Goal: Information Seeking & Learning: Check status

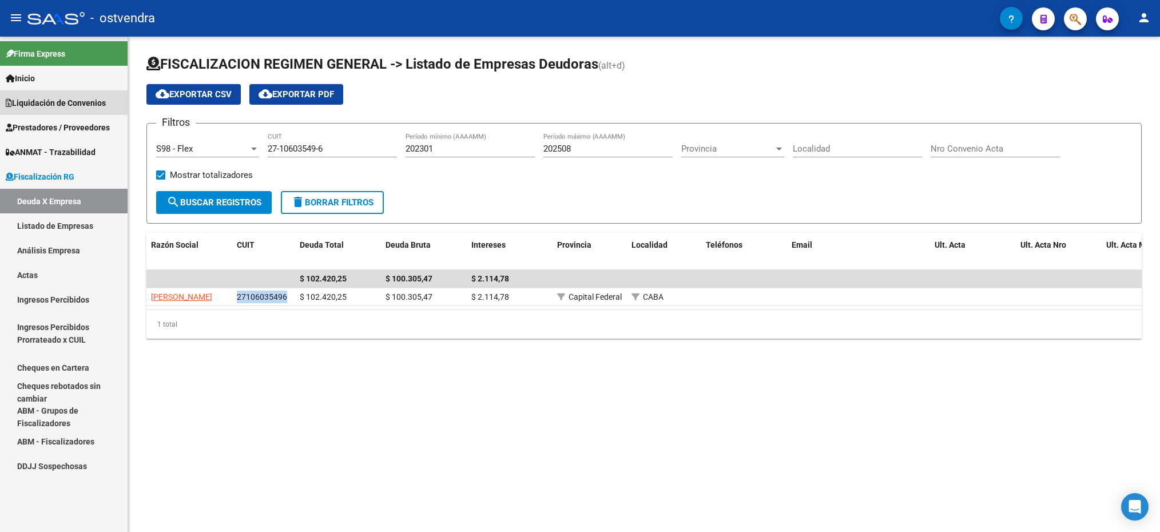
click at [48, 97] on span "Liquidación de Convenios" at bounding box center [56, 103] width 100 height 13
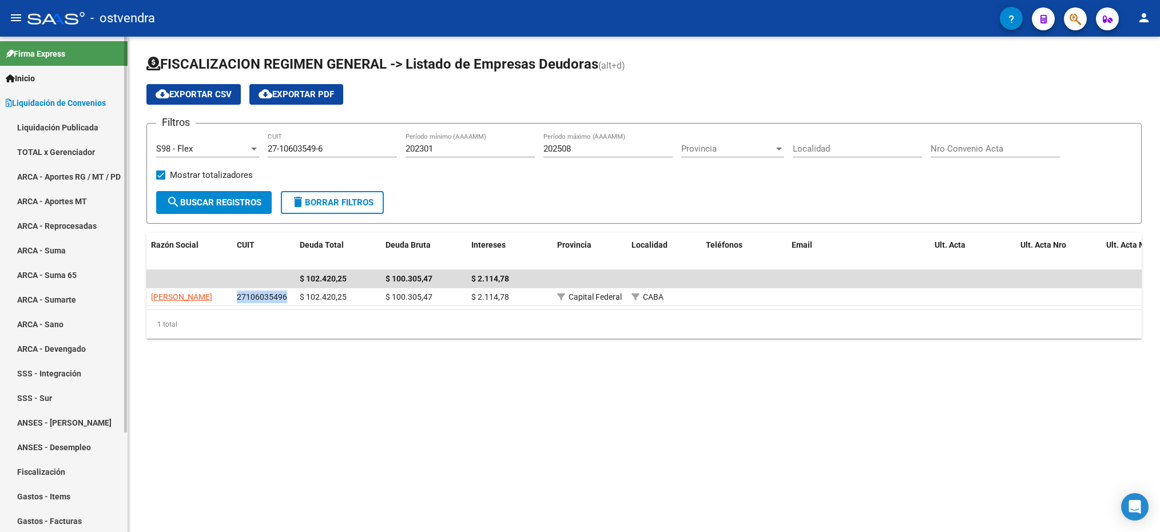
click at [57, 156] on link "TOTAL x Gerenciador" at bounding box center [64, 152] width 128 height 25
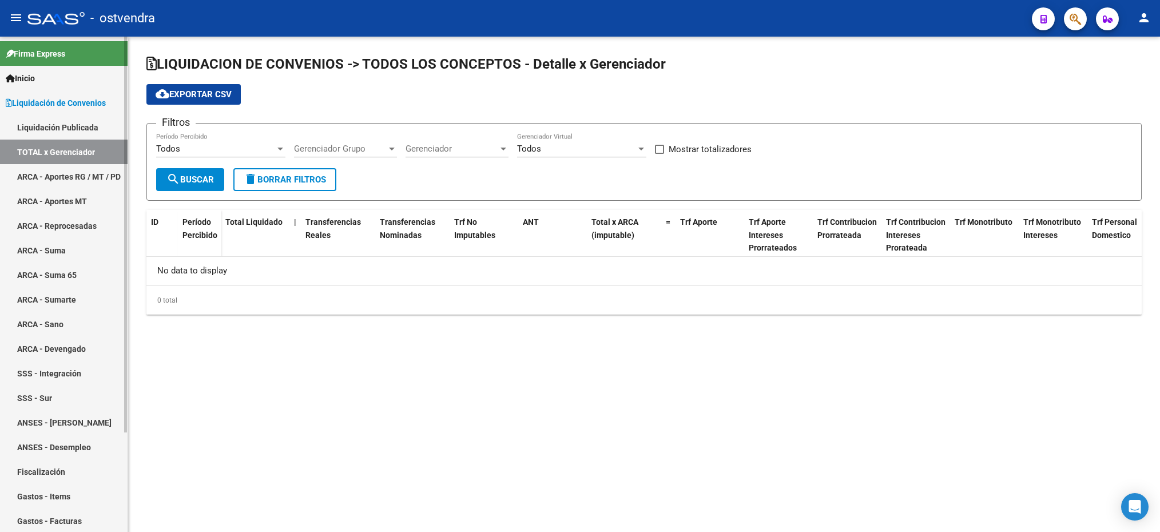
checkbox input "true"
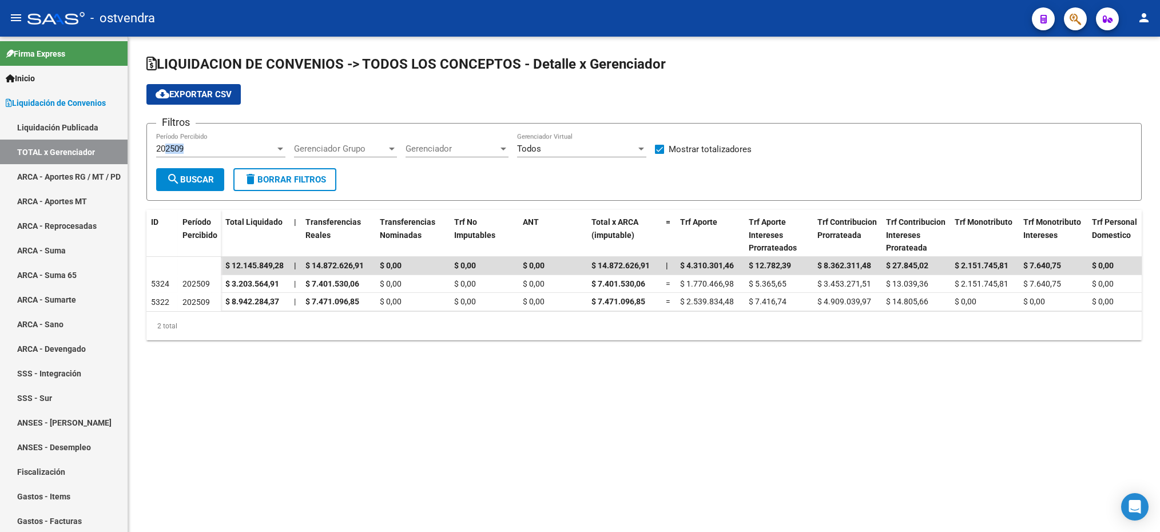
click at [166, 154] on div "202509 Período Percibido" at bounding box center [220, 145] width 129 height 25
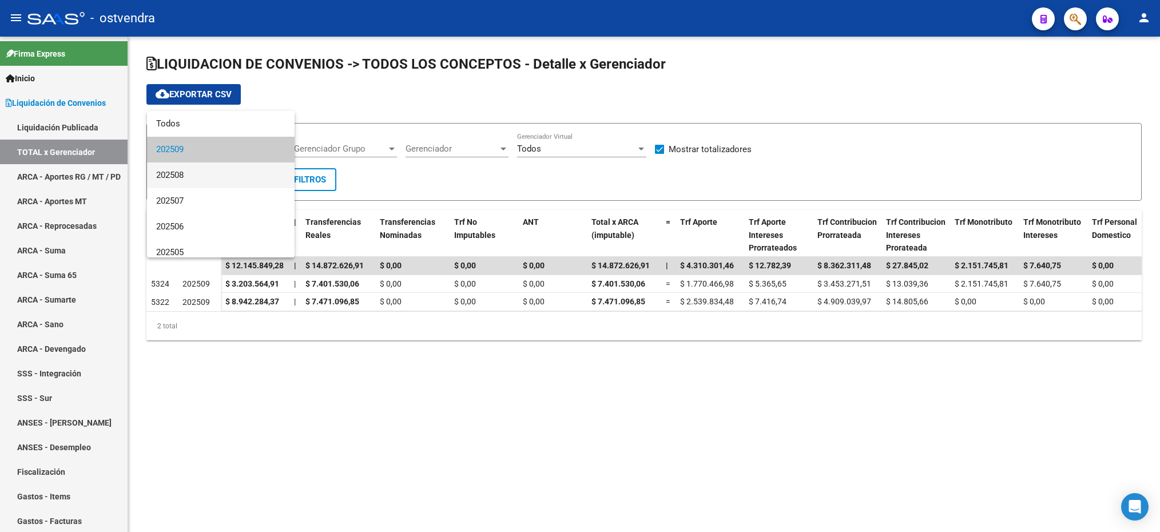
drag, startPoint x: 166, startPoint y: 154, endPoint x: 164, endPoint y: 177, distance: 22.5
click at [164, 177] on span "202508" at bounding box center [220, 175] width 129 height 26
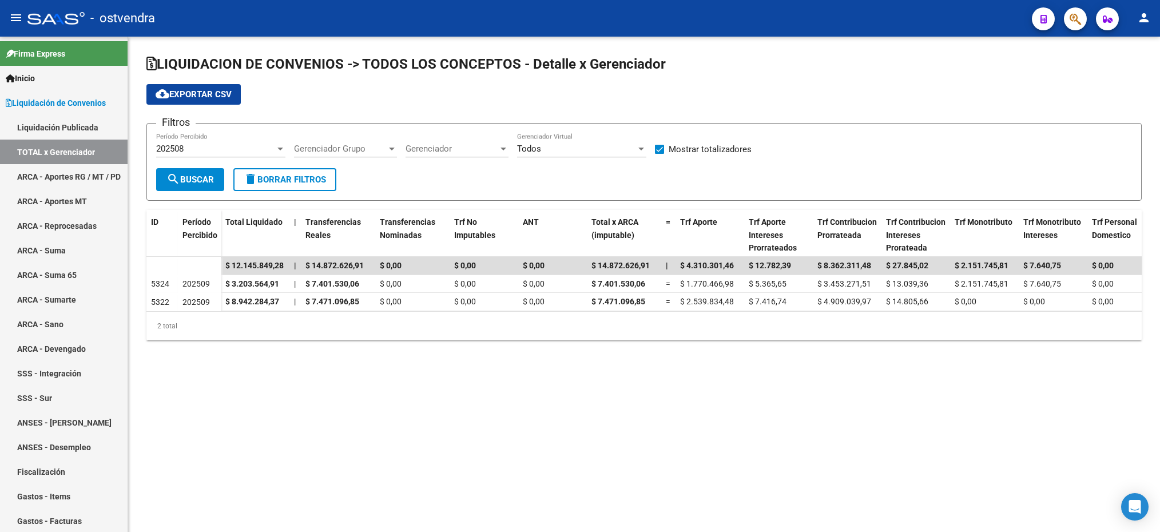
click at [328, 160] on div "Gerenciador Grupo Gerenciador Grupo" at bounding box center [345, 150] width 103 height 35
click at [328, 150] on span "Gerenciador Grupo" at bounding box center [340, 149] width 93 height 10
click at [407, 154] on input "dropdown search" at bounding box center [359, 149] width 148 height 26
click at [464, 153] on div at bounding box center [580, 266] width 1160 height 532
click at [464, 153] on span "Gerenciador" at bounding box center [452, 149] width 93 height 10
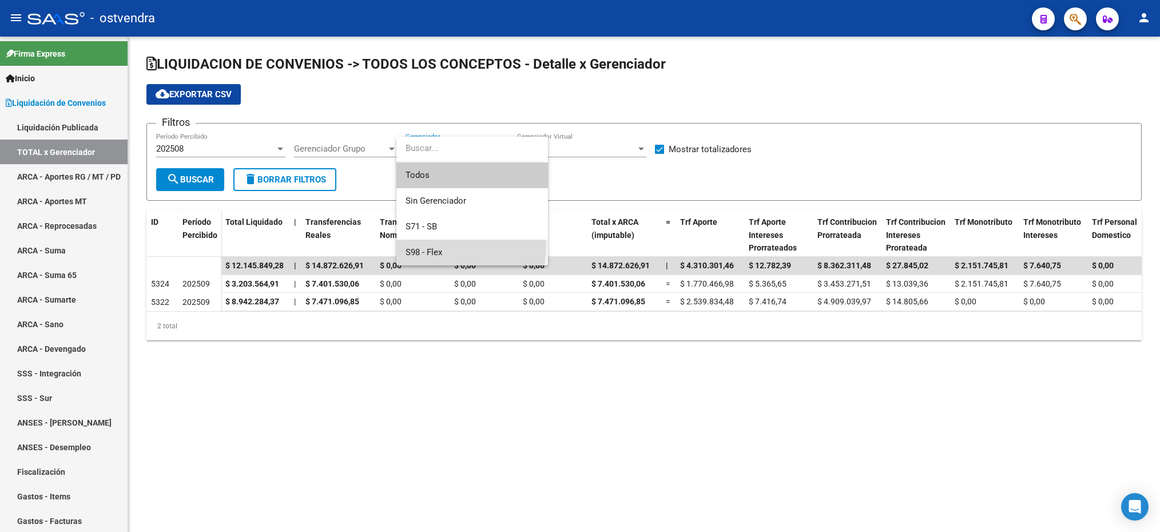
click at [431, 245] on span "S98 - Flex" at bounding box center [472, 253] width 133 height 26
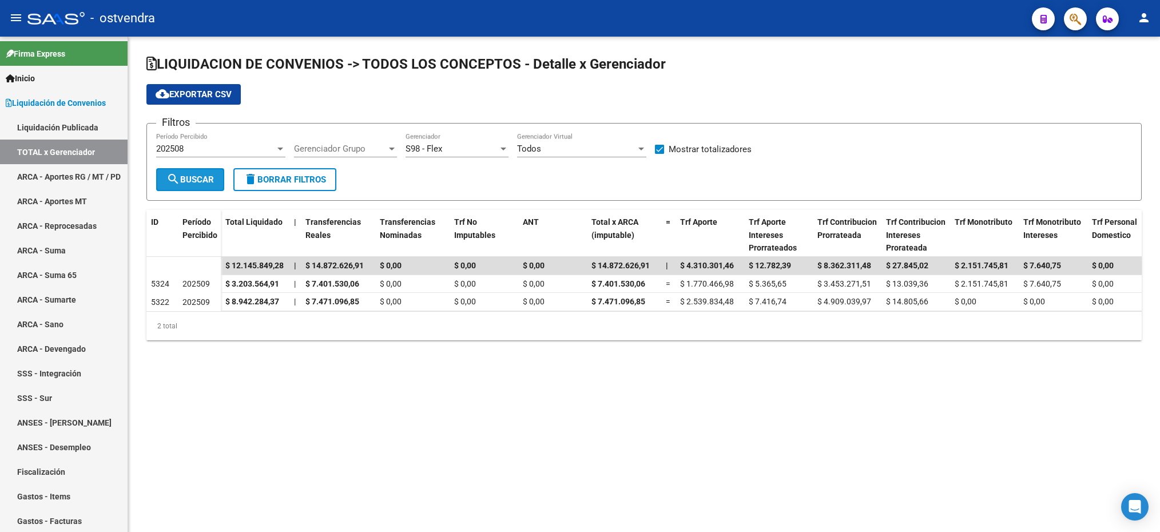
click at [194, 176] on span "search Buscar" at bounding box center [189, 179] width 47 height 10
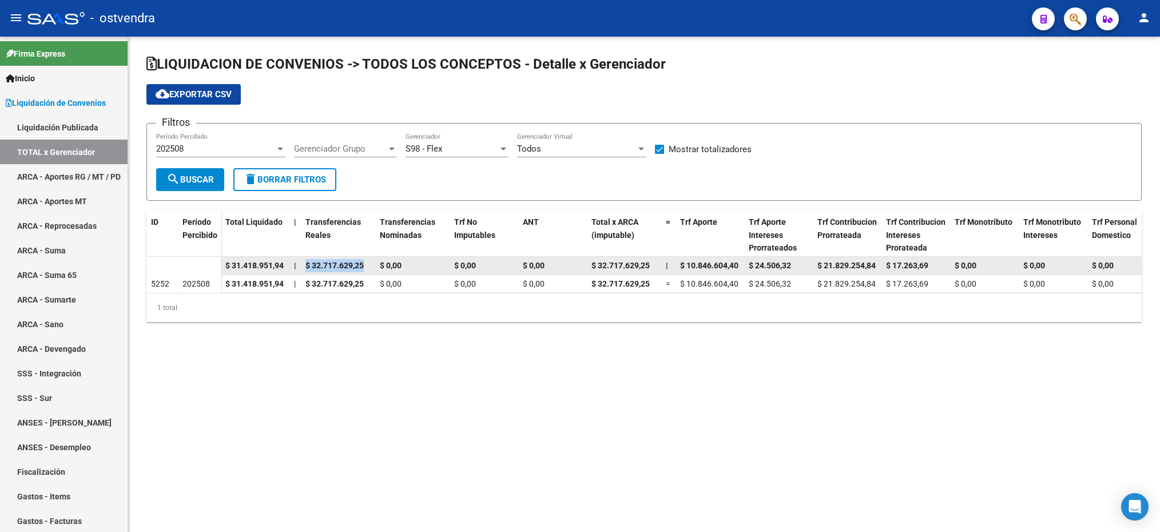
drag, startPoint x: 366, startPoint y: 261, endPoint x: 304, endPoint y: 263, distance: 61.8
click at [305, 263] on div "$ 32.717.629,25" at bounding box center [337, 265] width 65 height 13
copy span "$ 32.717.629,25"
drag, startPoint x: 285, startPoint y: 265, endPoint x: 229, endPoint y: 269, distance: 56.8
click at [229, 269] on datatable-body-cell "$ 31.418.951,94" at bounding box center [255, 266] width 69 height 18
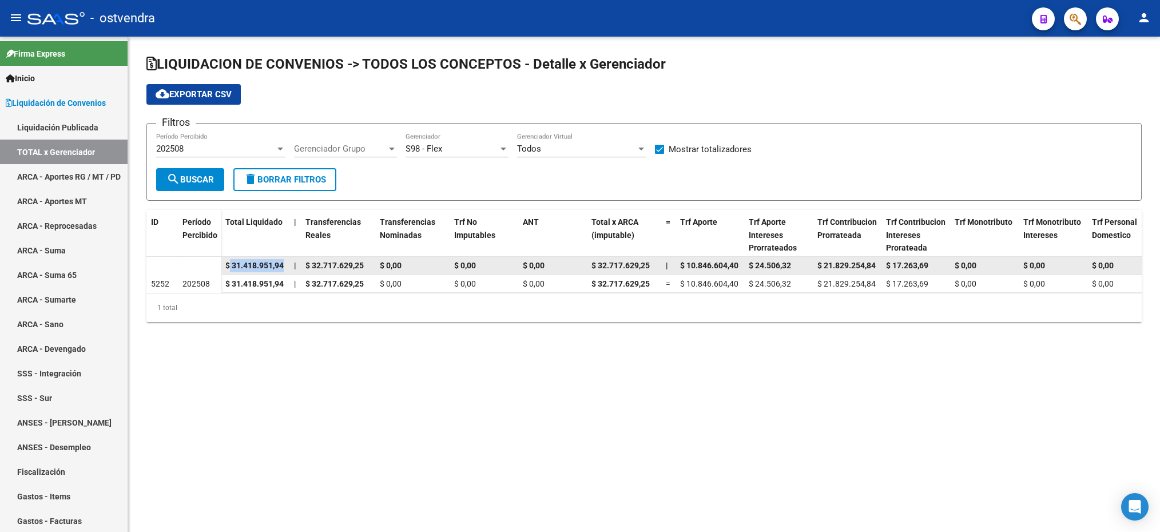
drag, startPoint x: 229, startPoint y: 269, endPoint x: 273, endPoint y: 268, distance: 44.1
click at [268, 268] on span "$ 31.418.951,94" at bounding box center [254, 265] width 58 height 9
click at [223, 264] on datatable-body-cell "$ 31.418.951,94" at bounding box center [255, 266] width 69 height 18
drag, startPoint x: 223, startPoint y: 263, endPoint x: 295, endPoint y: 263, distance: 72.1
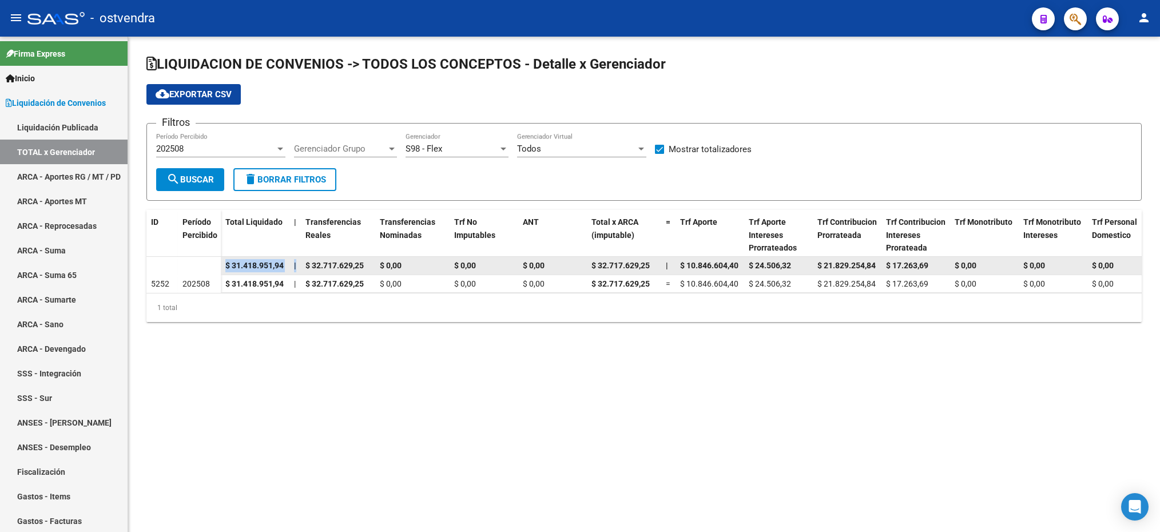
drag, startPoint x: 295, startPoint y: 263, endPoint x: 263, endPoint y: 263, distance: 32.6
copy div "$ 31.418.951,94 |"
